Goal: Information Seeking & Learning: Learn about a topic

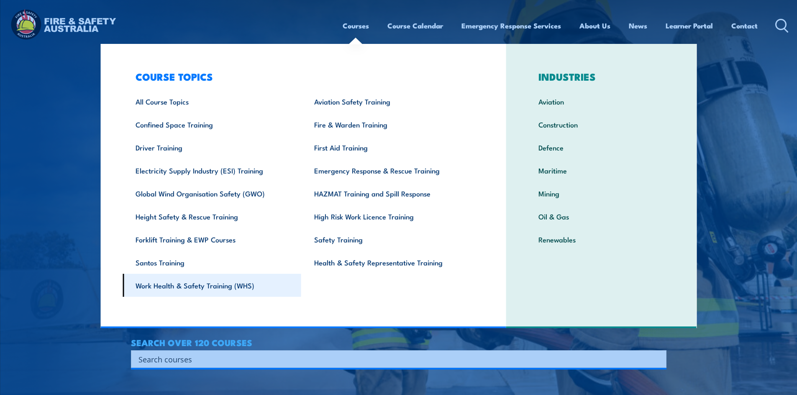
click at [215, 285] on link "Work Health & Safety Training (WHS)" at bounding box center [212, 285] width 179 height 23
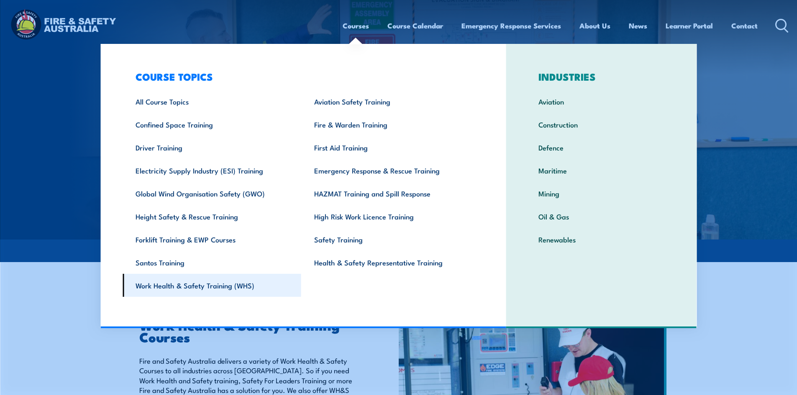
click at [190, 285] on link "Work Health & Safety Training (WHS)" at bounding box center [212, 285] width 179 height 23
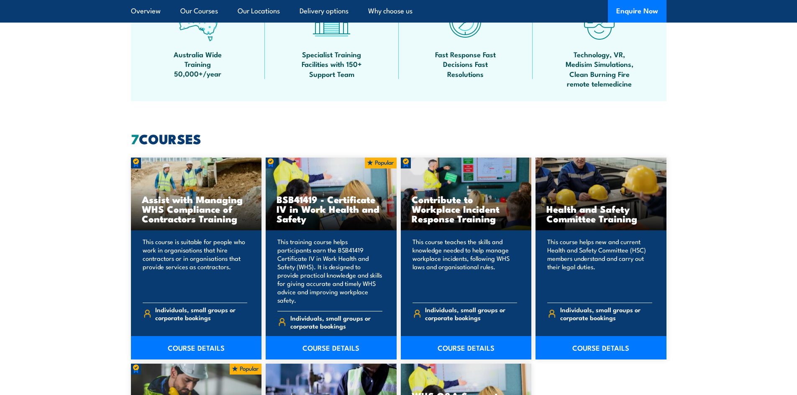
scroll to position [586, 0]
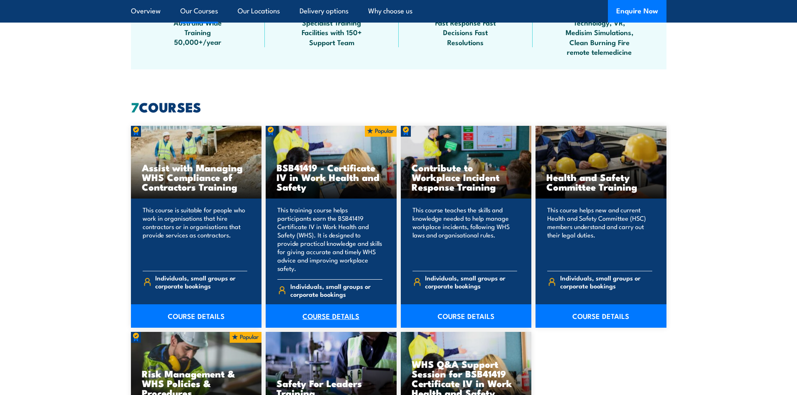
click at [342, 309] on link "COURSE DETAILS" at bounding box center [331, 316] width 131 height 23
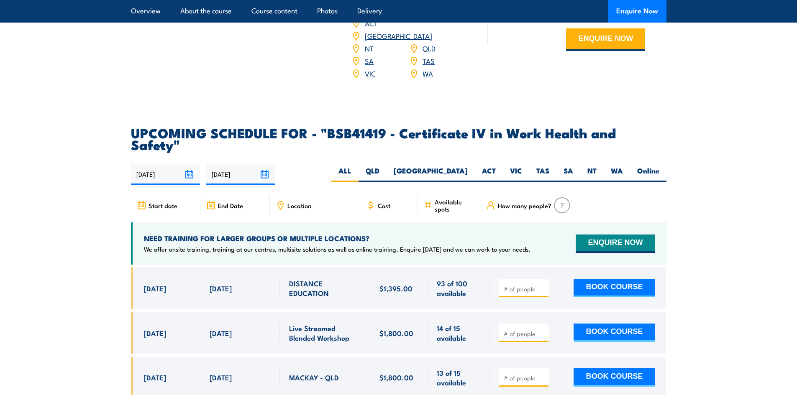
scroll to position [2678, 0]
